Goal: Navigation & Orientation: Go to known website

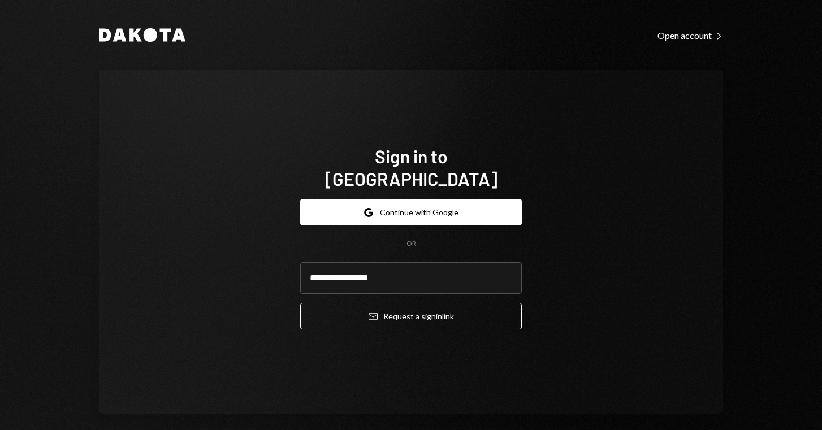
type input "**********"
click at [408, 304] on button "Email Request a sign in link" at bounding box center [411, 316] width 222 height 27
